Goal: Information Seeking & Learning: Learn about a topic

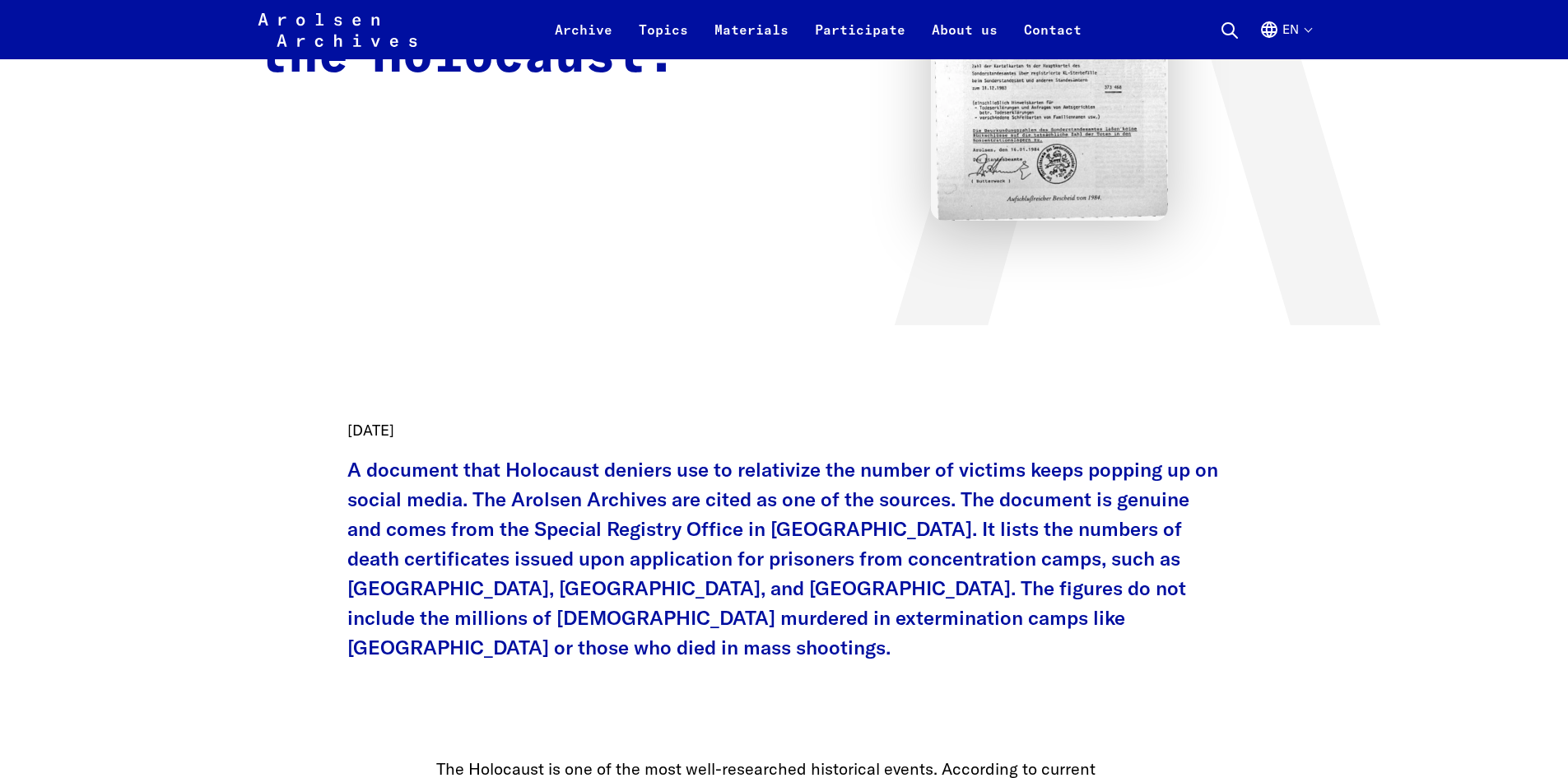
scroll to position [412, 0]
